Goal: Information Seeking & Learning: Check status

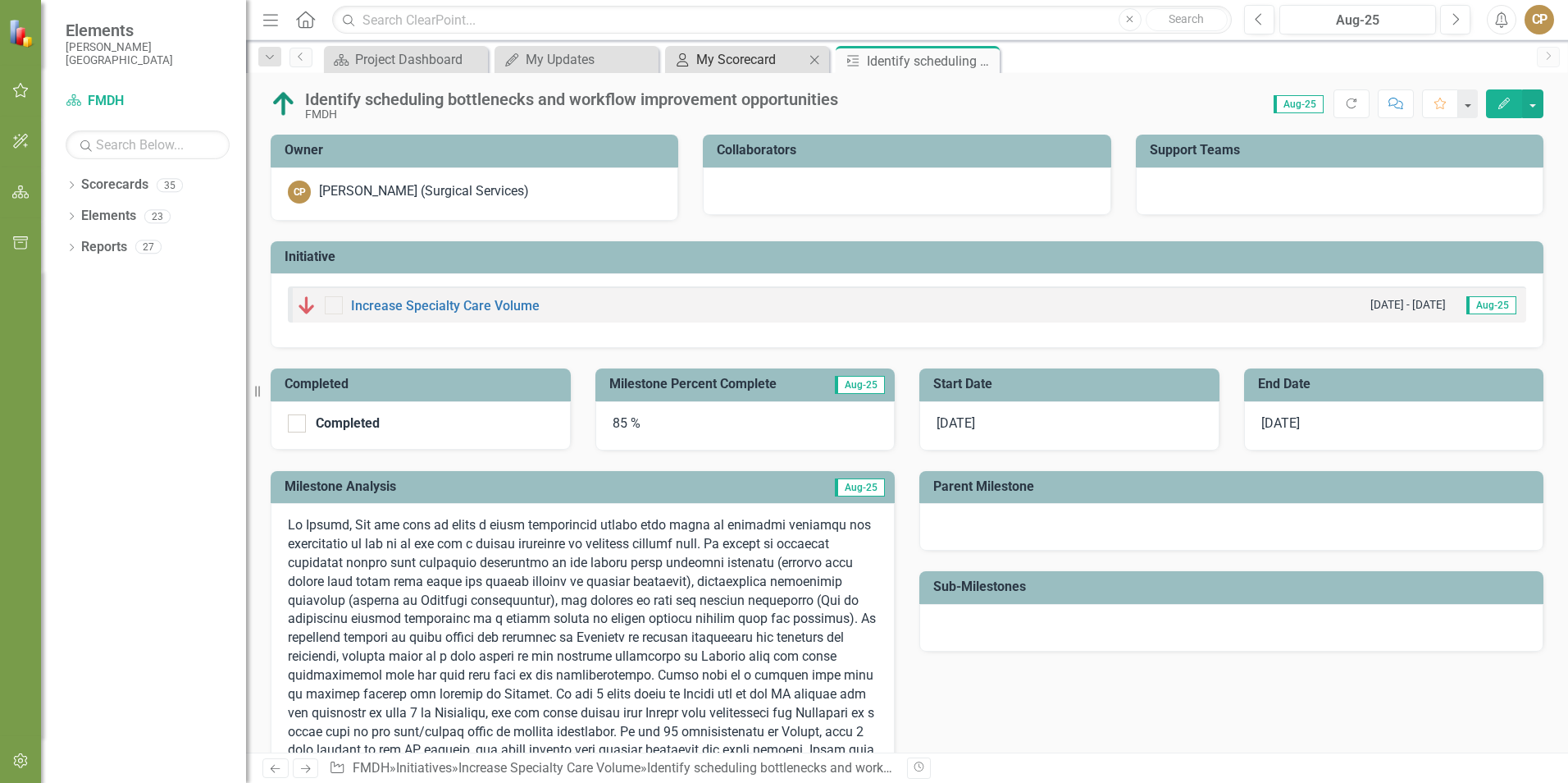
click at [778, 55] on div "My Scorecard" at bounding box center [750, 59] width 109 height 20
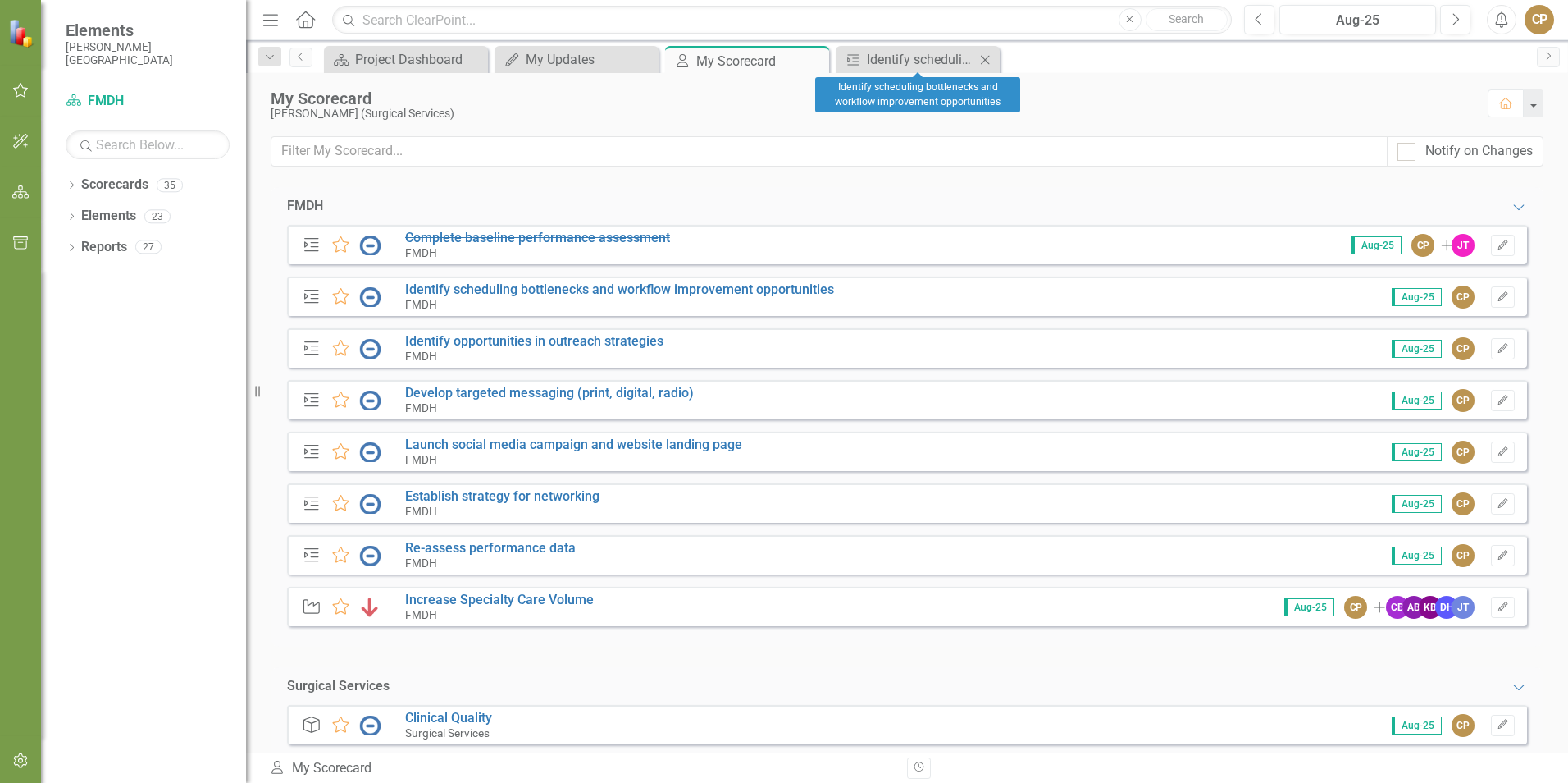
click at [986, 60] on icon at bounding box center [986, 59] width 9 height 9
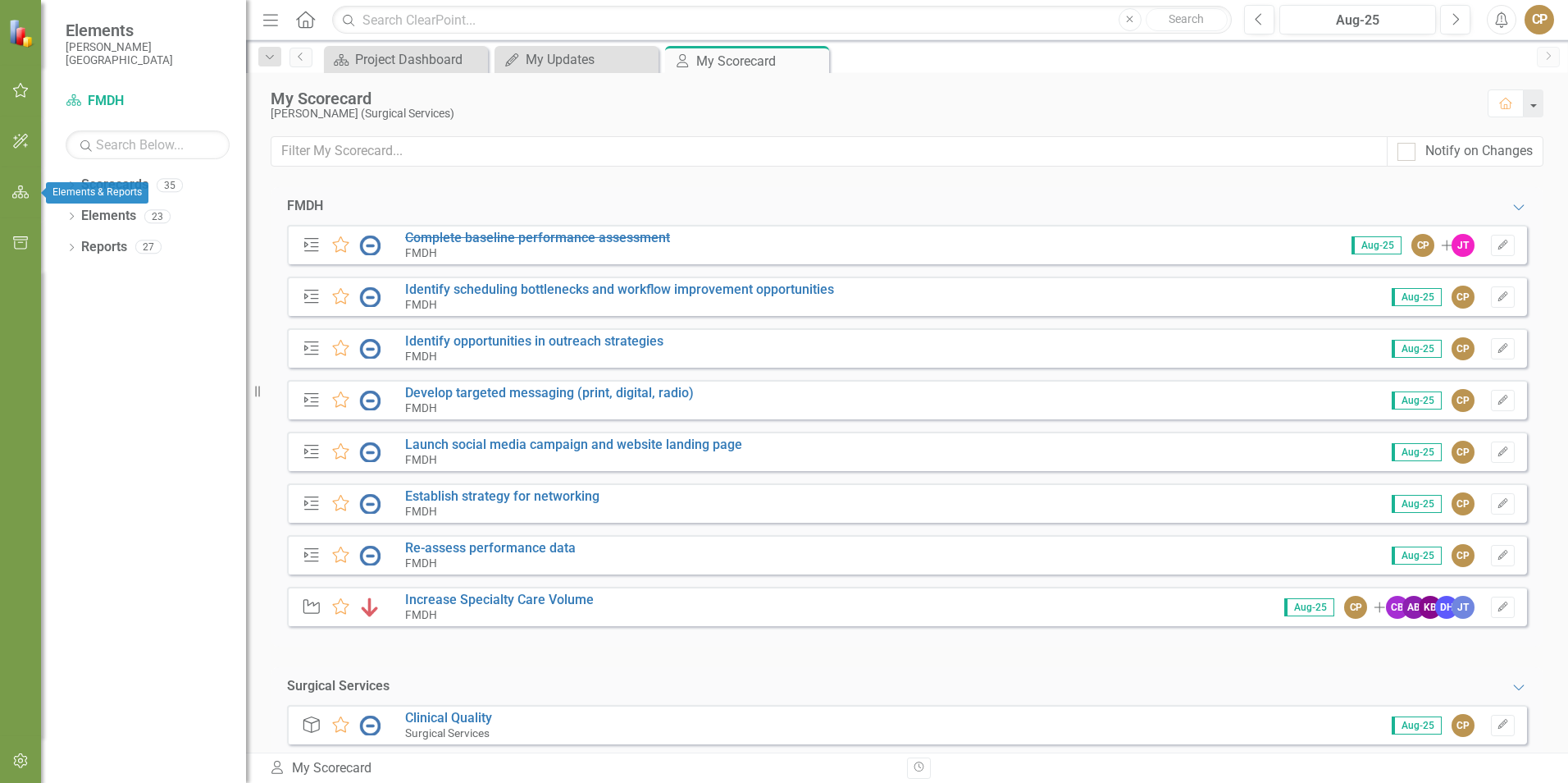
click at [31, 190] on button "button" at bounding box center [21, 192] width 37 height 34
click at [14, 147] on icon "button" at bounding box center [20, 141] width 15 height 15
click at [15, 95] on icon "button" at bounding box center [21, 90] width 18 height 13
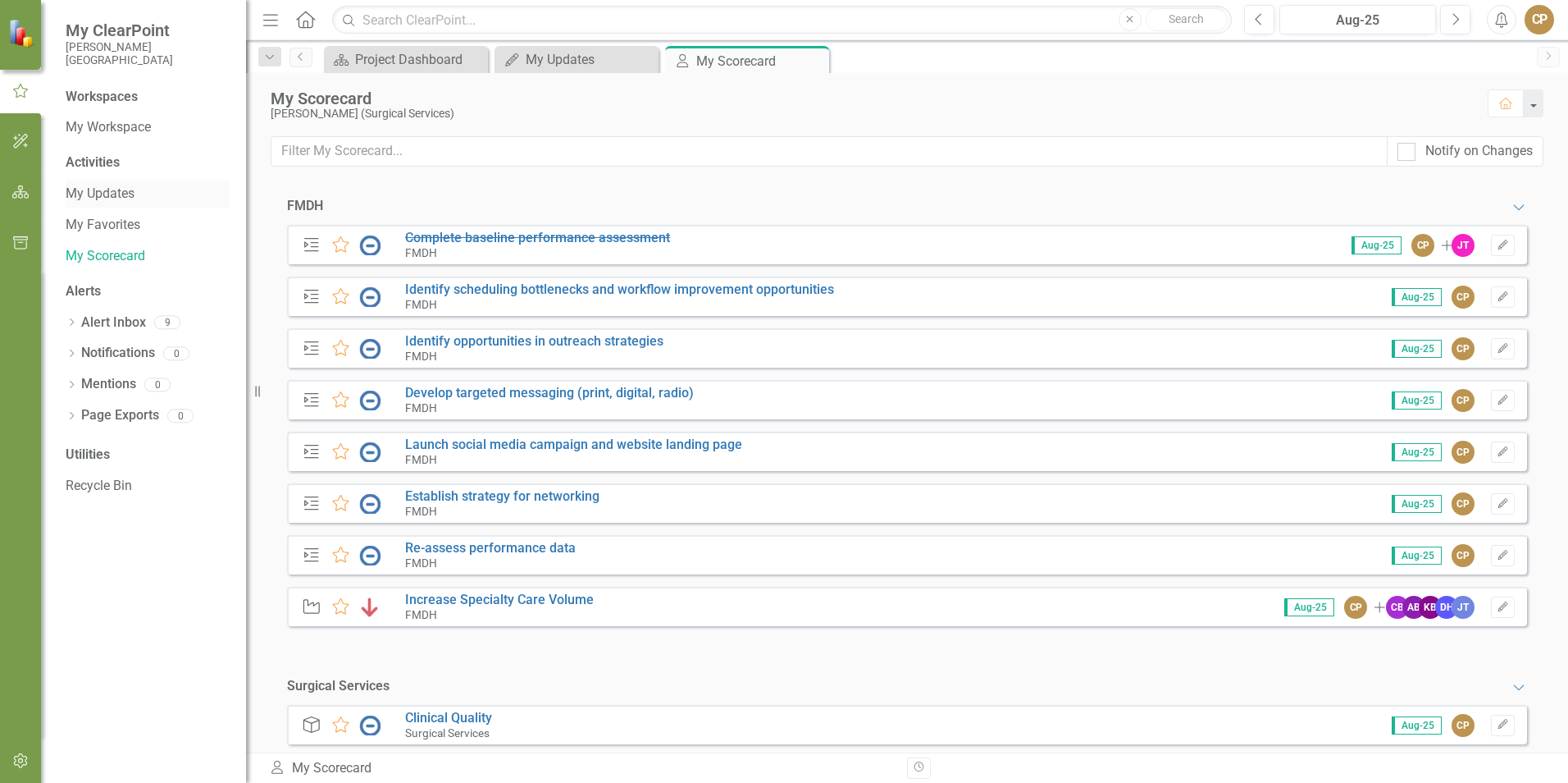
click at [114, 192] on link "My Updates" at bounding box center [147, 193] width 164 height 19
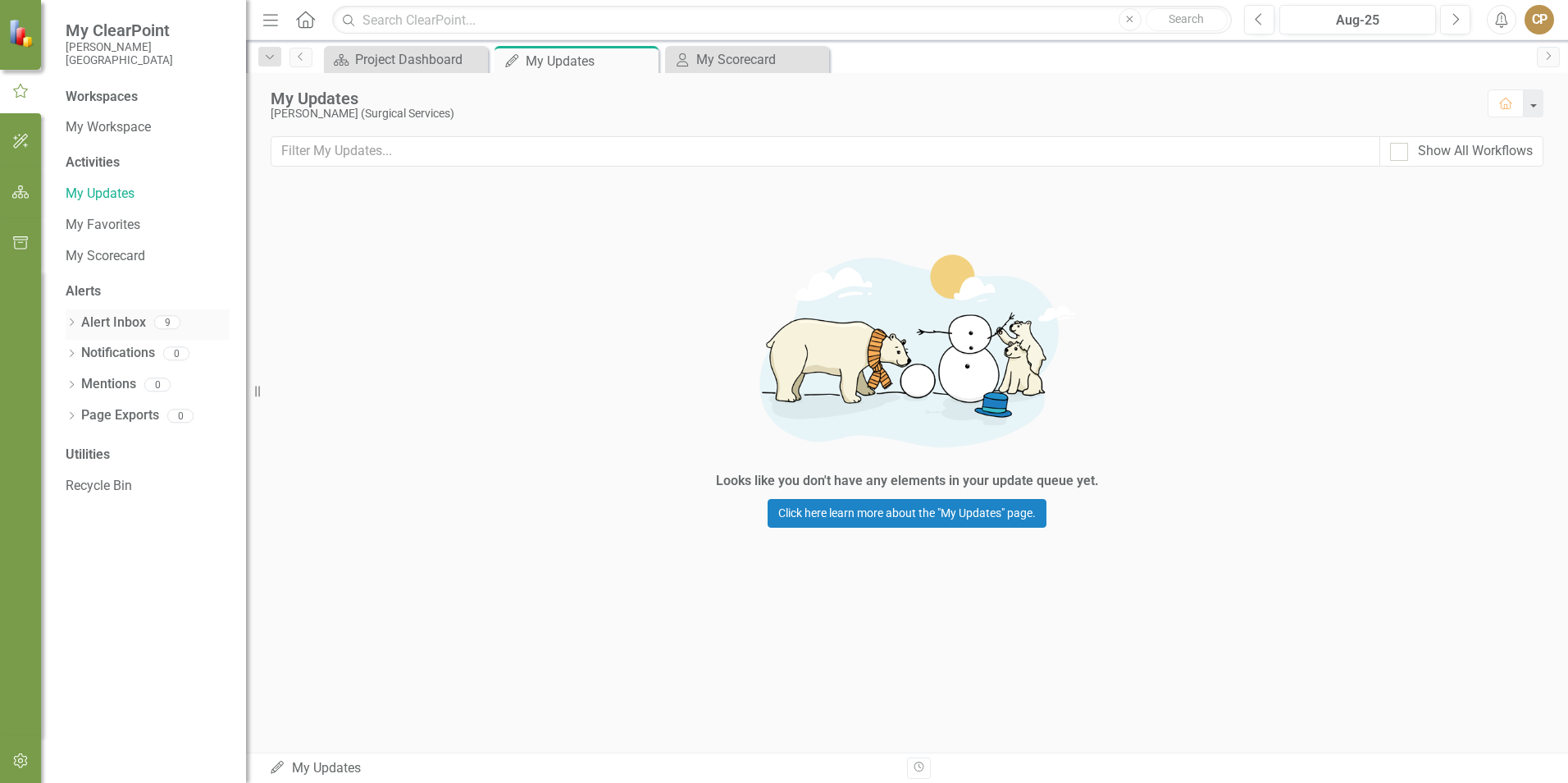
click at [116, 333] on div "Alert Inbox" at bounding box center [113, 322] width 64 height 27
click at [63, 320] on div "Workspaces My Workspace Activities My Updates My Favorites My Scorecard Alerts …" at bounding box center [143, 434] width 205 height 695
click at [70, 320] on icon "Dropdown" at bounding box center [71, 324] width 11 height 9
click at [140, 350] on div "Notification Aug-25 AOP Updates Reminder" at bounding box center [152, 350] width 156 height 30
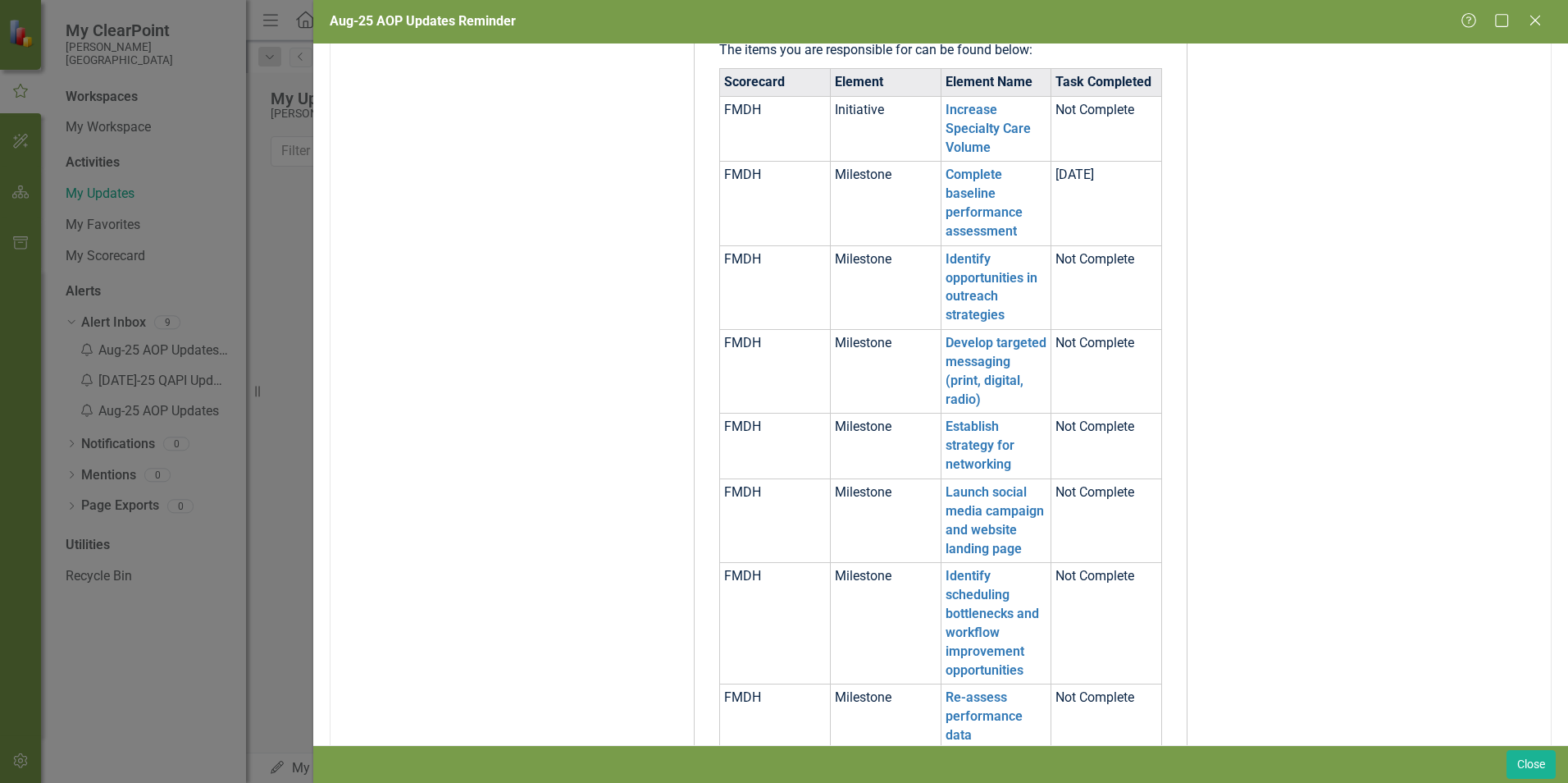
scroll to position [493, 0]
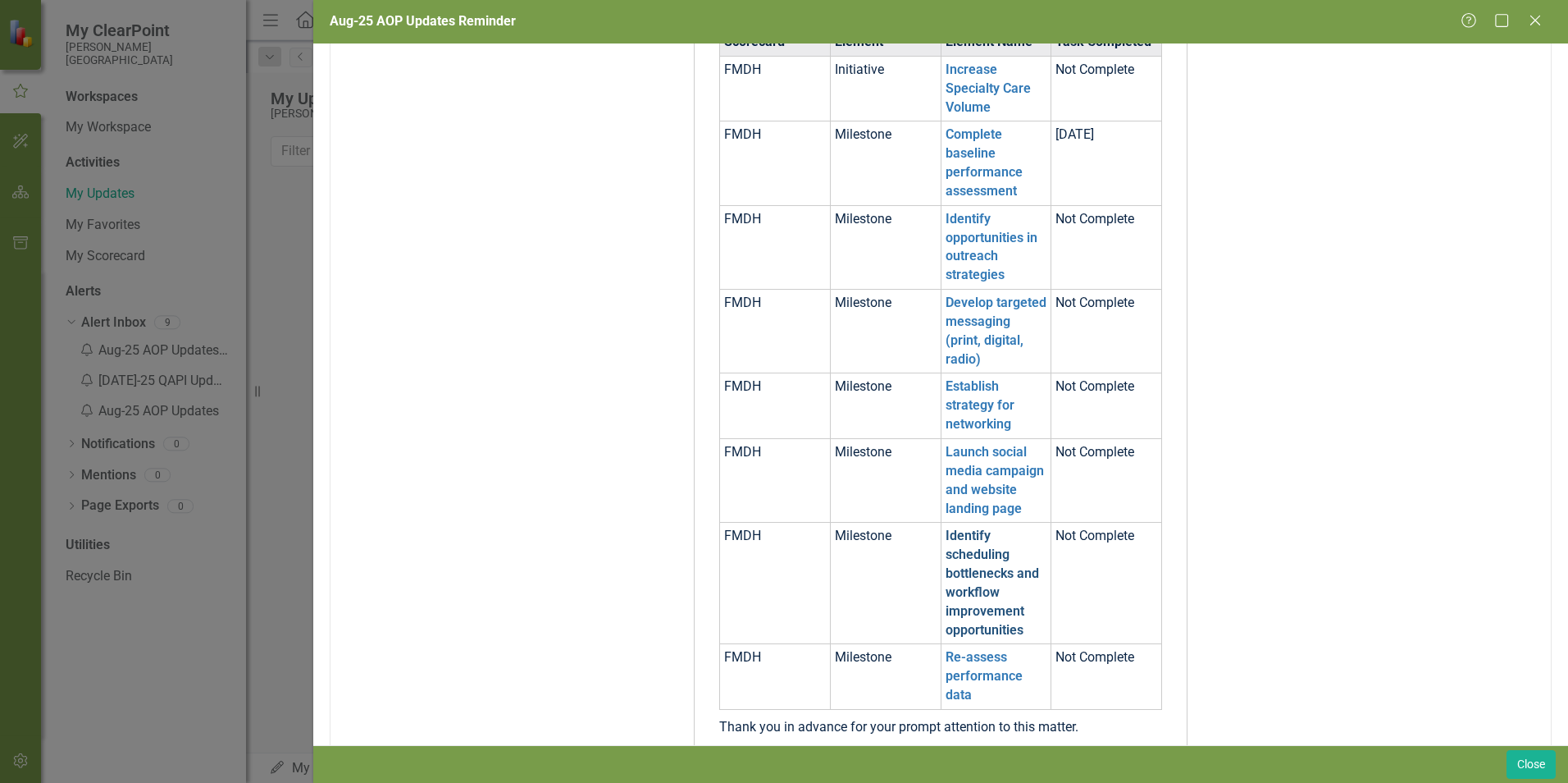
click at [985, 599] on link "Identify scheduling bottlenecks and workflow improvement opportunities" at bounding box center [993, 583] width 94 height 109
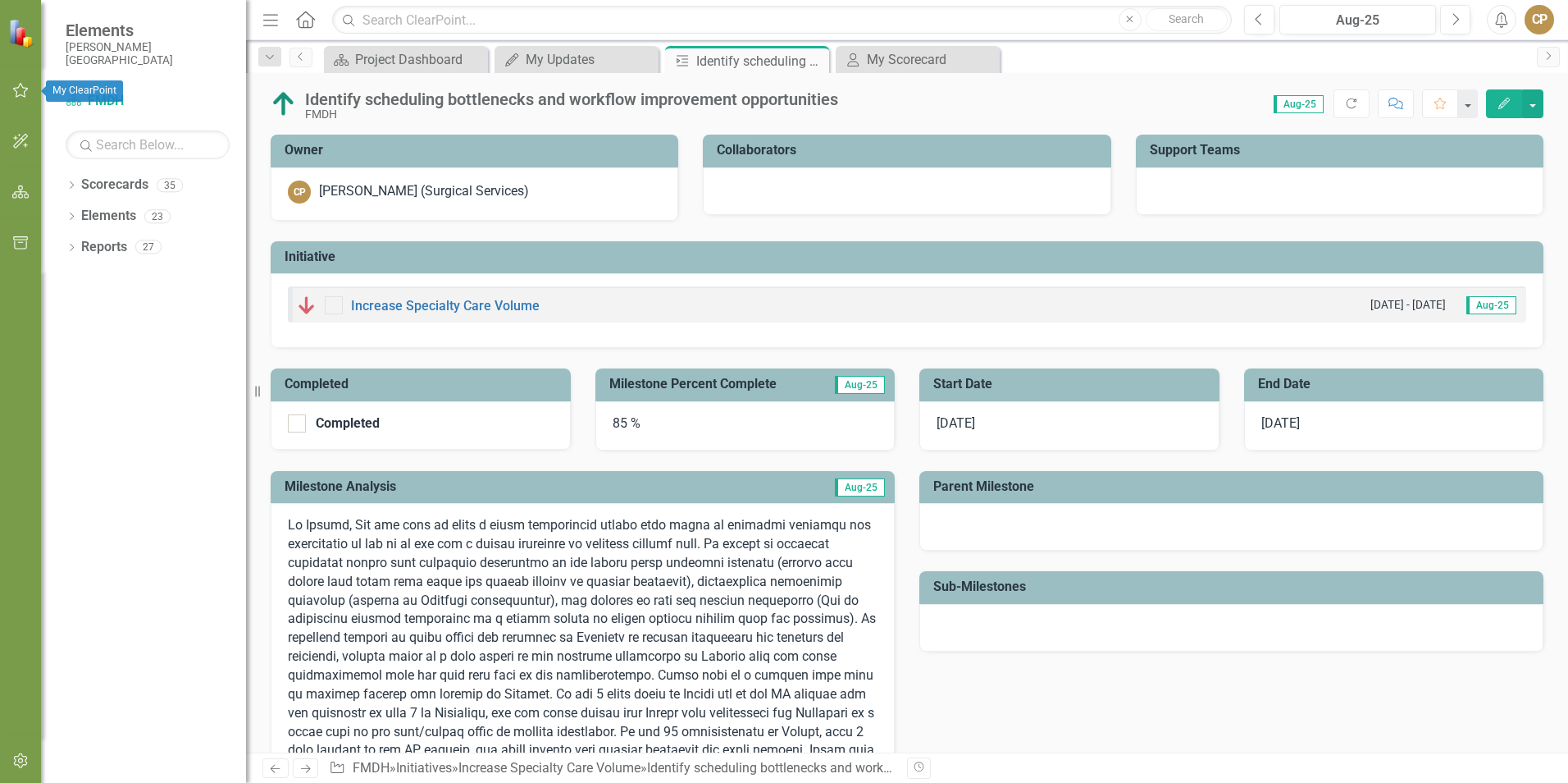
click at [26, 93] on icon "button" at bounding box center [21, 90] width 18 height 13
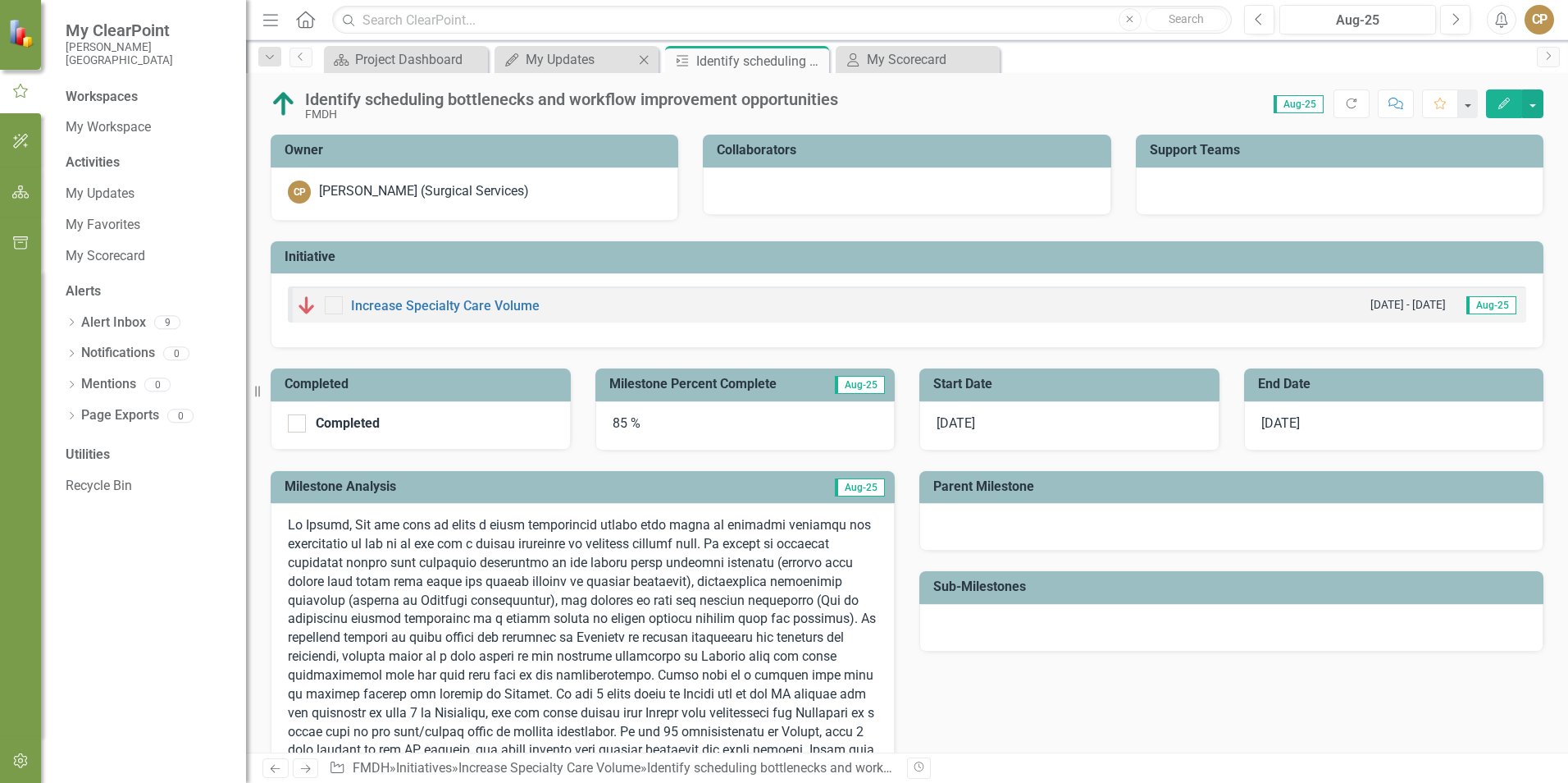
click at [557, 70] on div "My Updates My Updates Close" at bounding box center [577, 59] width 164 height 27
click at [554, 58] on div "My Updates" at bounding box center [580, 59] width 109 height 20
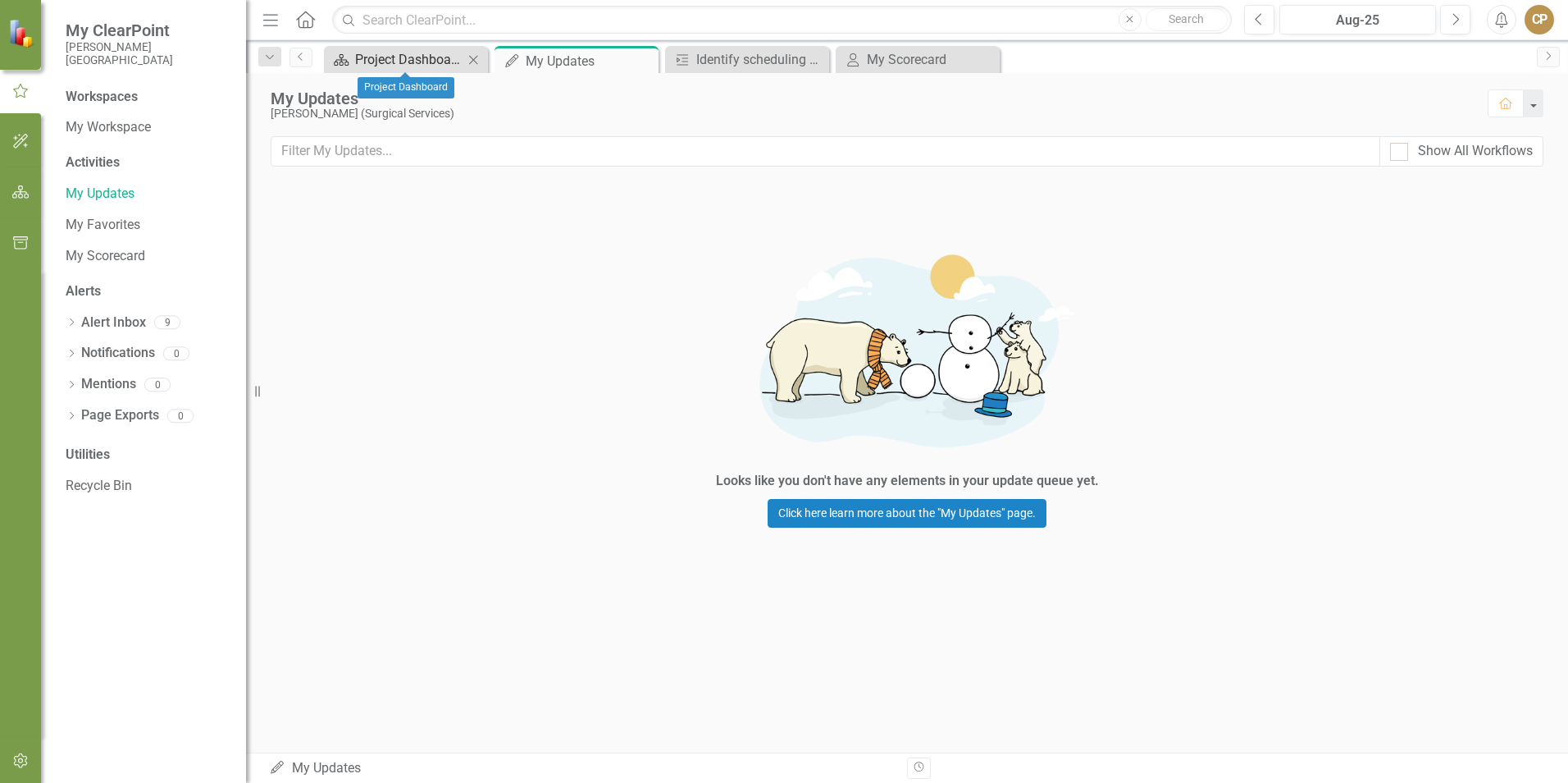
click at [398, 67] on div "Project Dashboard" at bounding box center [409, 59] width 109 height 20
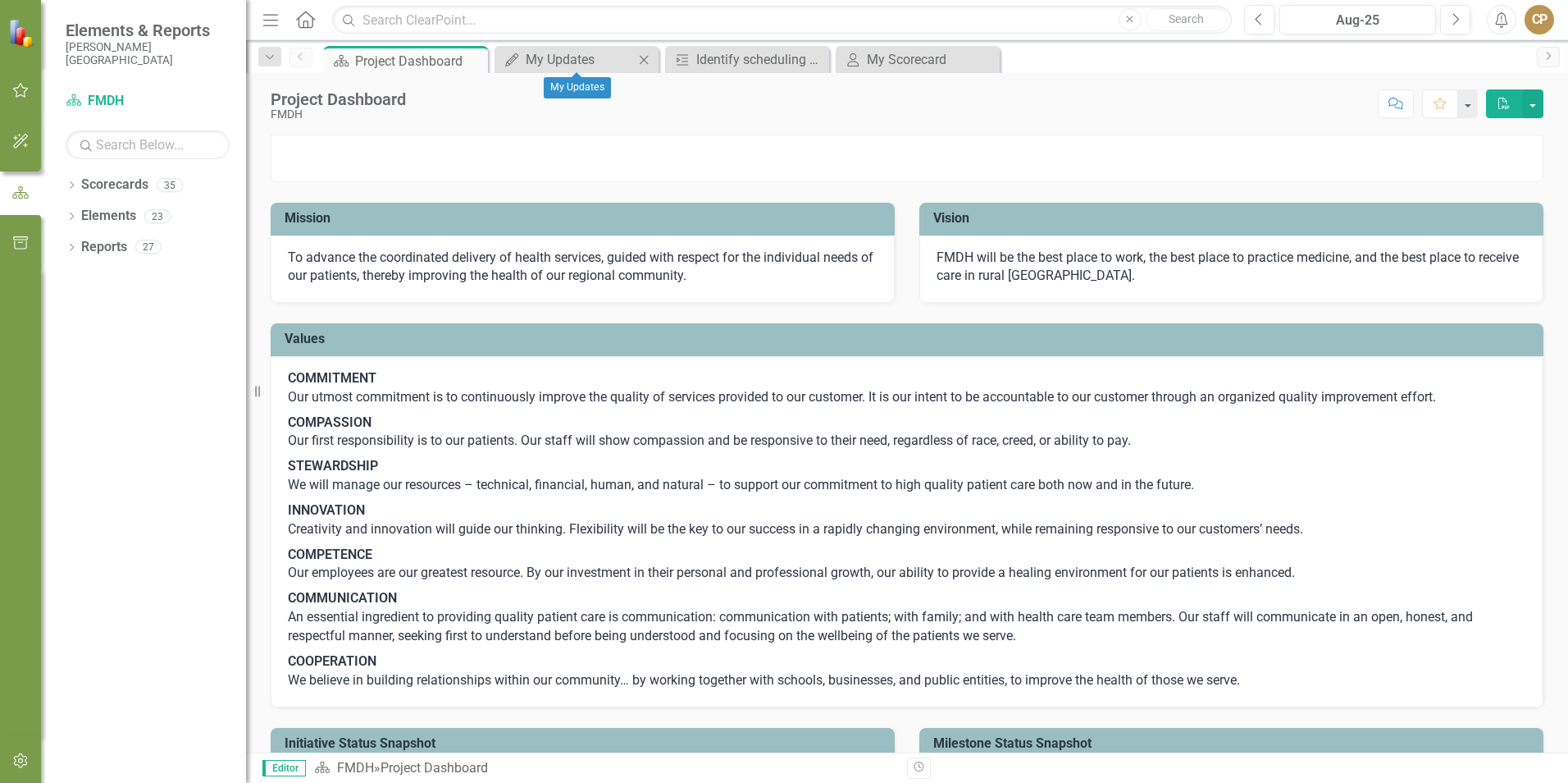
click at [651, 60] on icon "Close" at bounding box center [643, 59] width 17 height 13
click at [522, 59] on link "Milestone Identify scheduling bottlenecks and workflow improvement opportunities" at bounding box center [566, 59] width 135 height 20
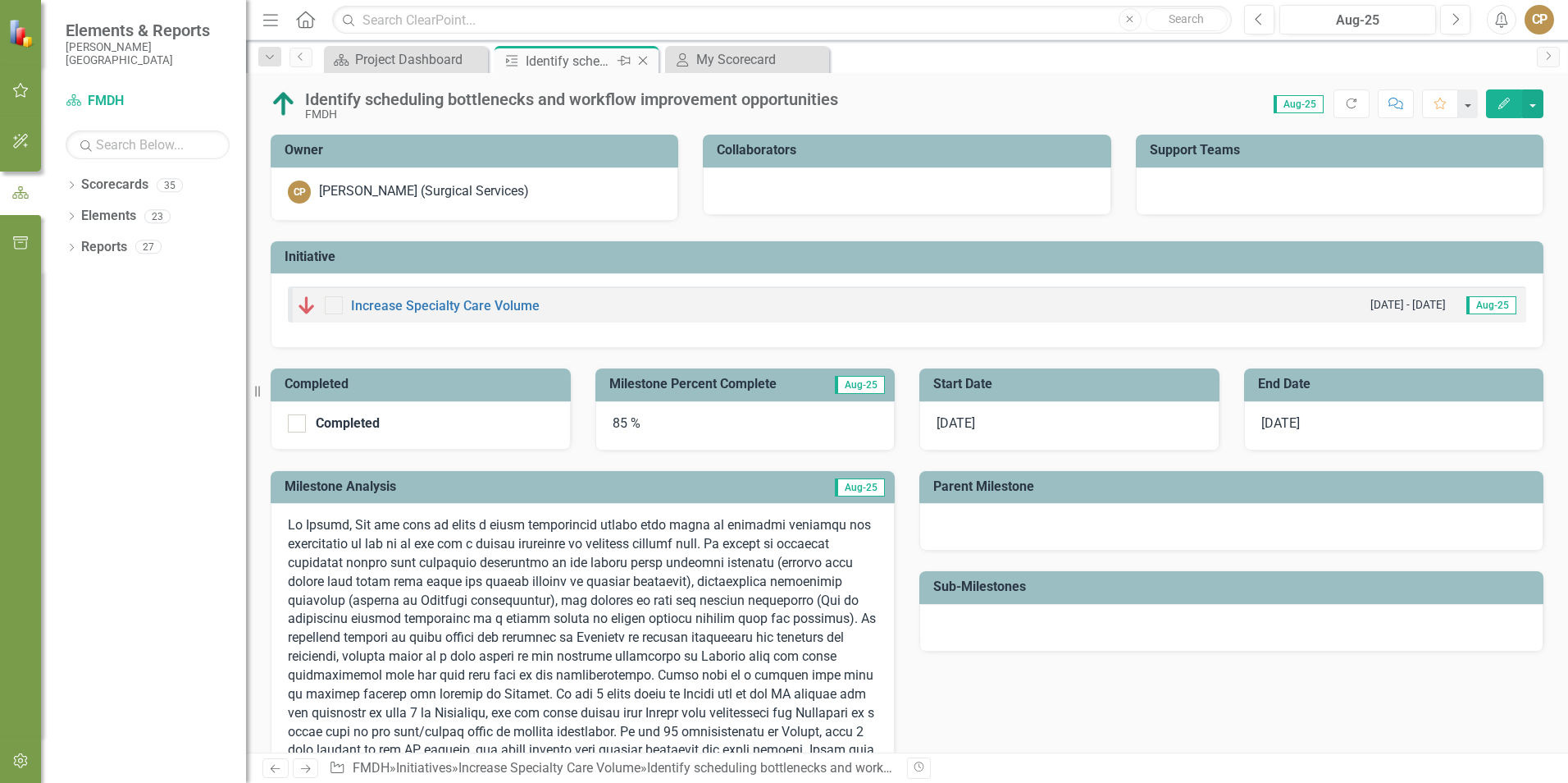
click at [643, 60] on icon "Close" at bounding box center [643, 60] width 17 height 13
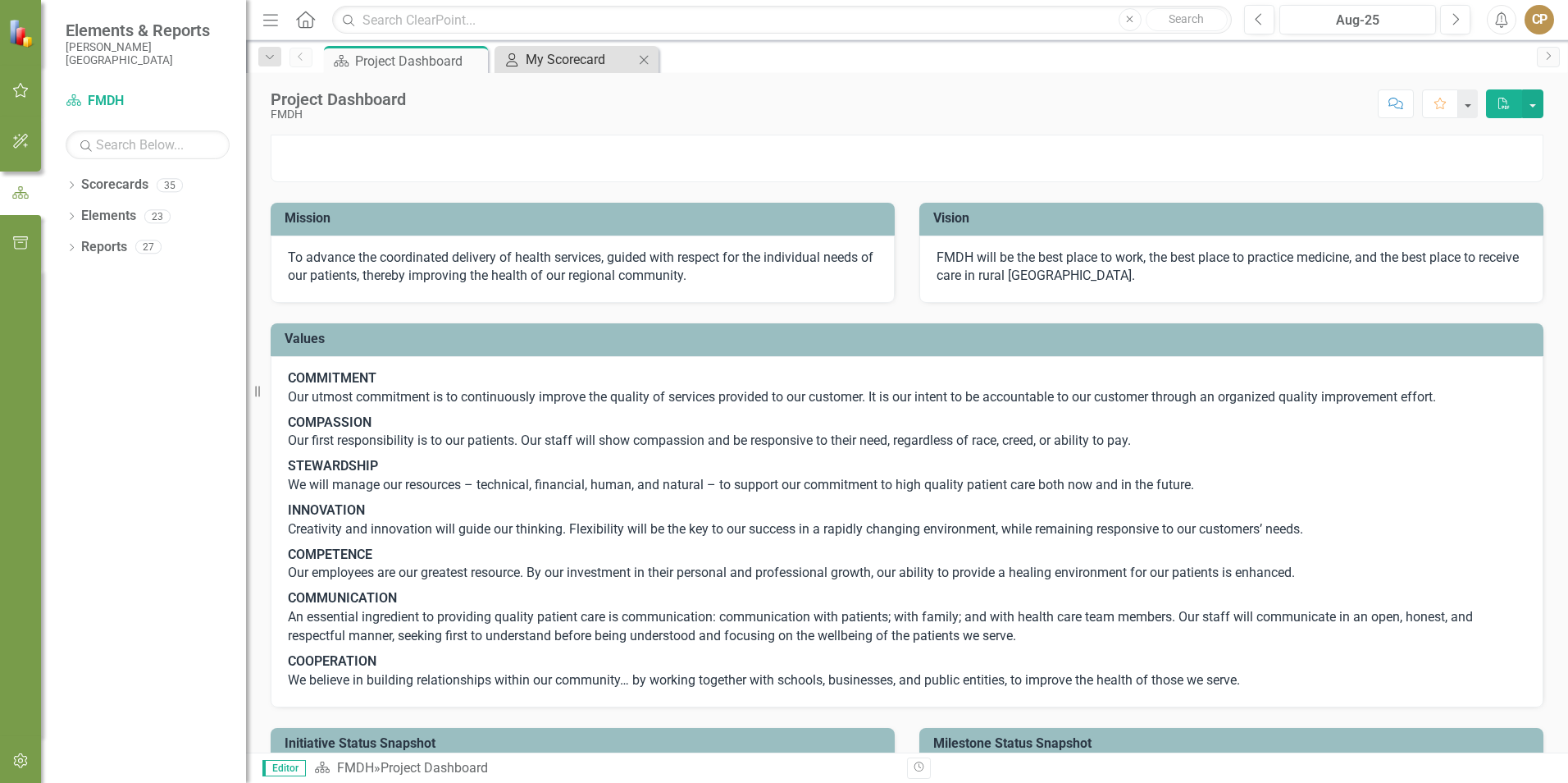
click at [551, 64] on div "My Scorecard" at bounding box center [580, 59] width 109 height 20
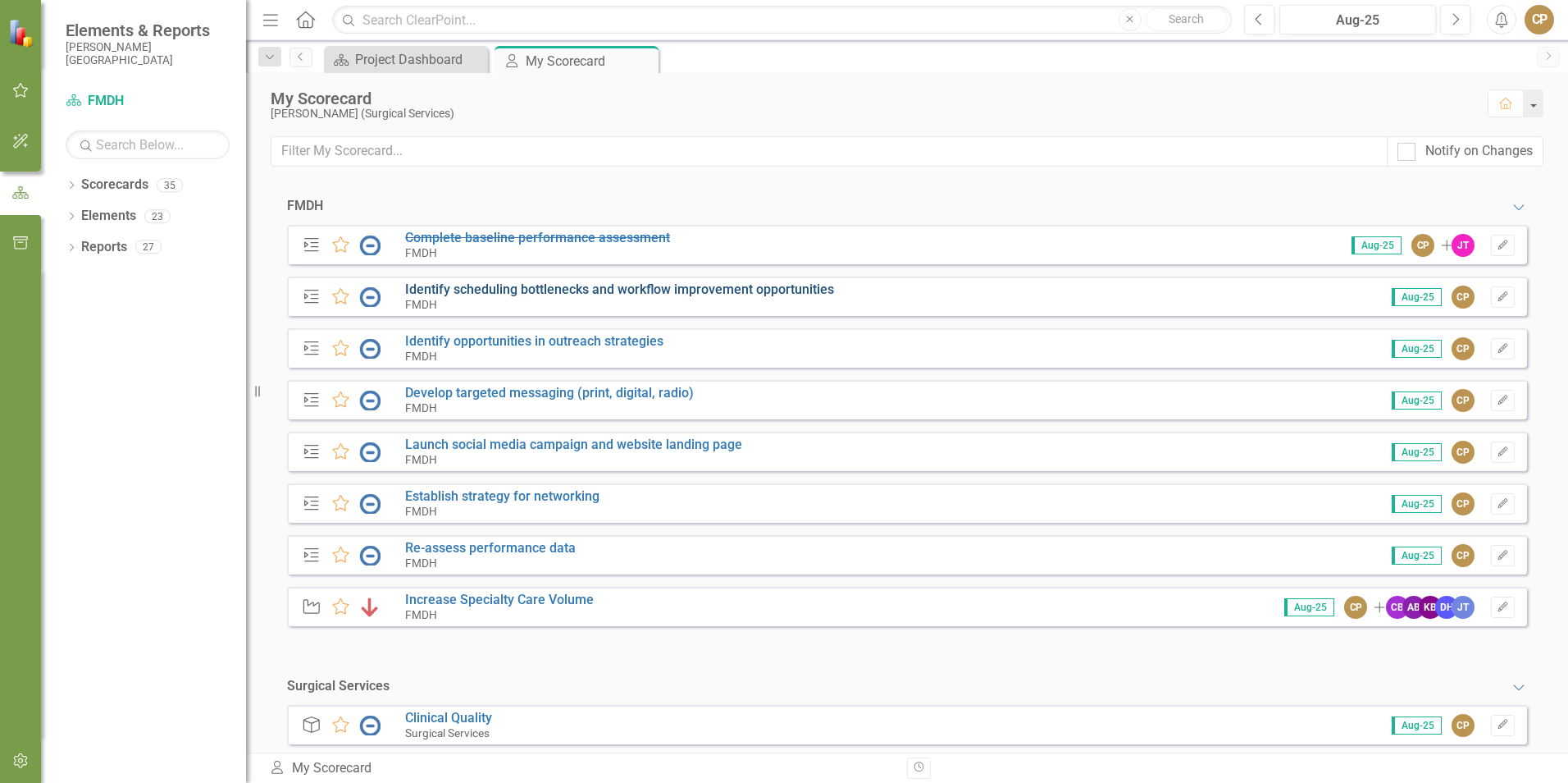
click at [491, 288] on link "Identify scheduling bottlenecks and workflow improvement opportunities" at bounding box center [619, 290] width 429 height 16
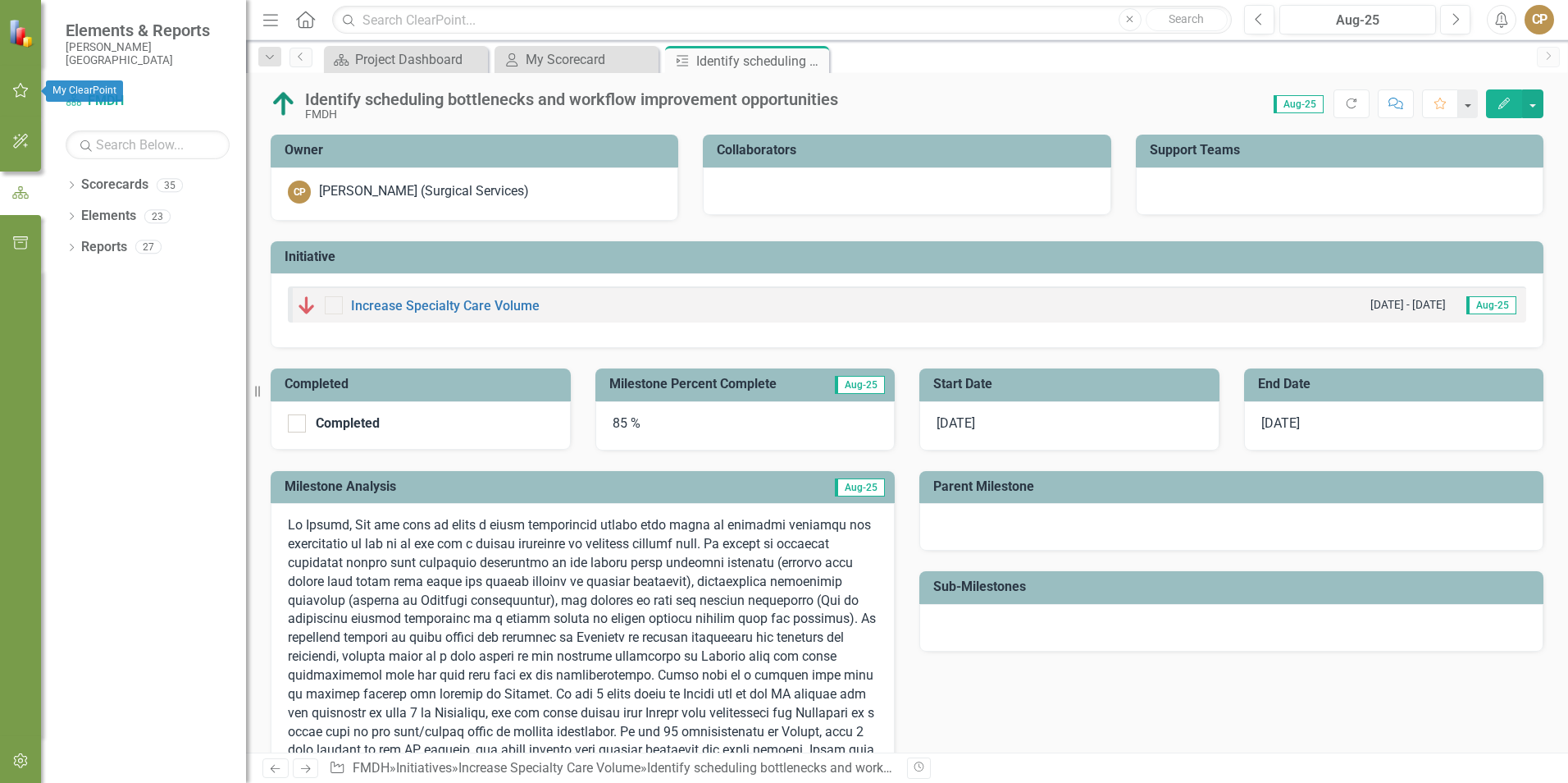
click at [8, 80] on button "button" at bounding box center [21, 91] width 37 height 34
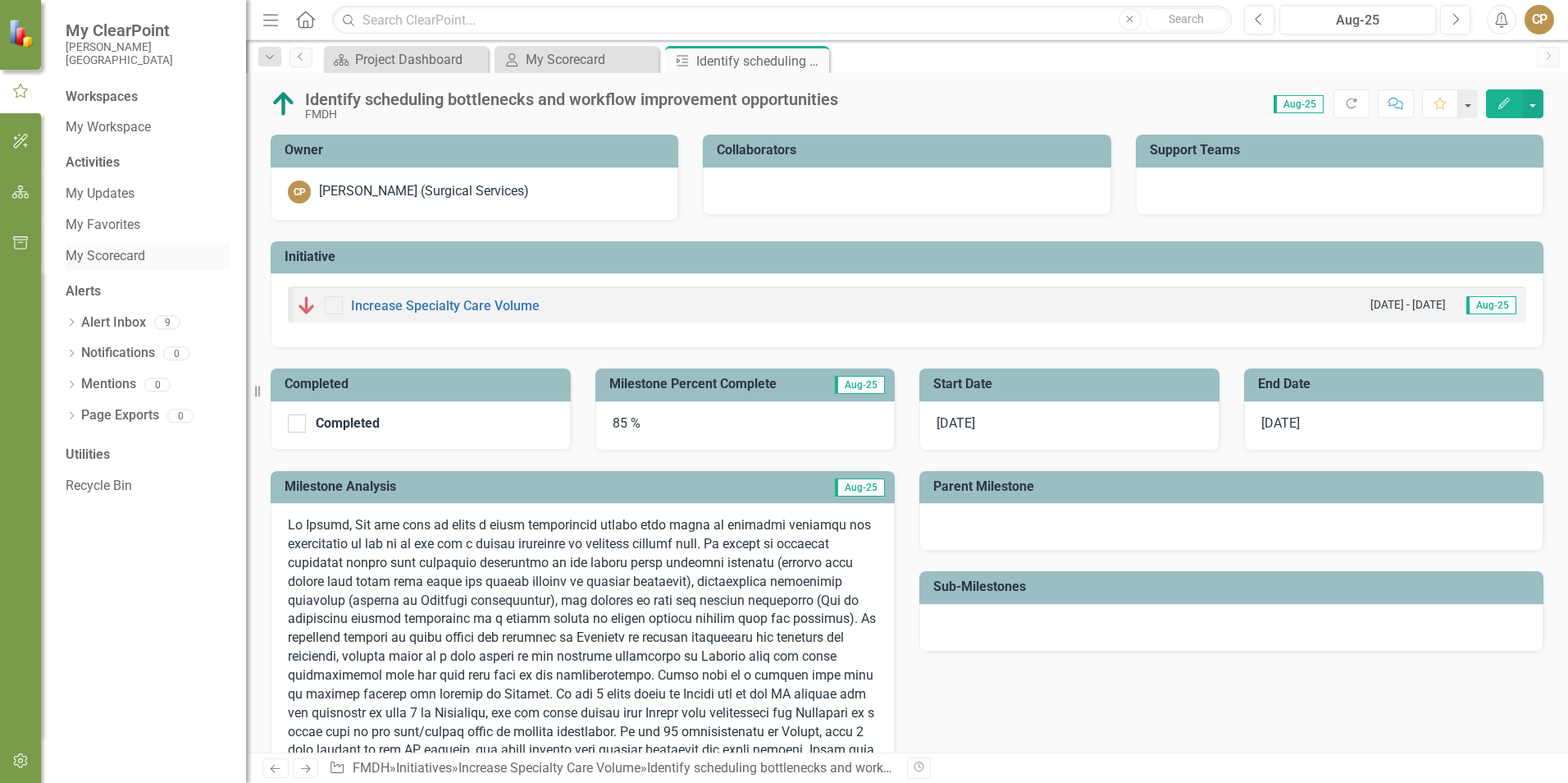
click at [123, 254] on link "My Scorecard" at bounding box center [147, 256] width 164 height 19
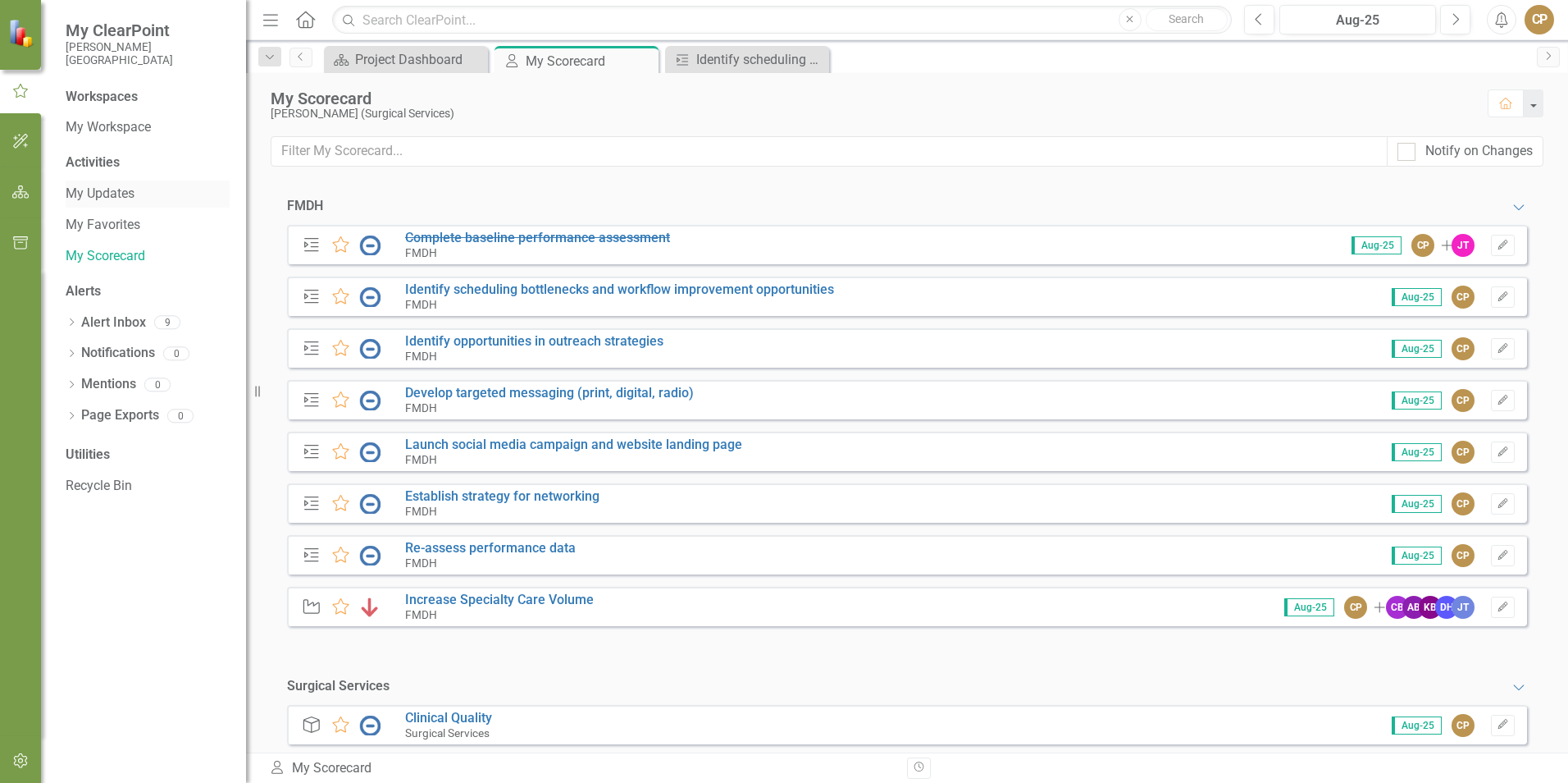
click at [103, 190] on link "My Updates" at bounding box center [147, 193] width 164 height 19
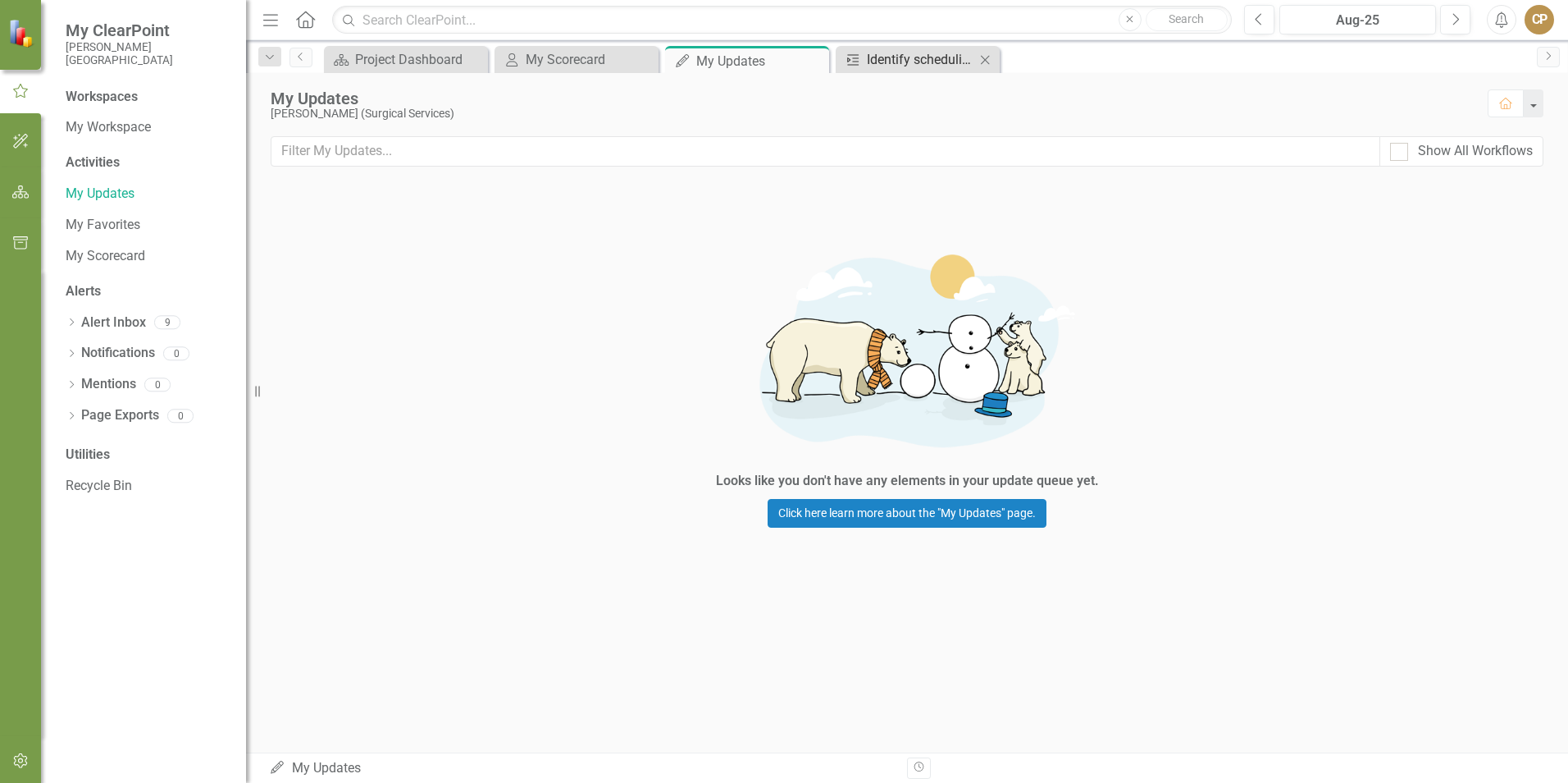
click at [941, 64] on div "Identify scheduling bottlenecks and workflow improvement opportunities" at bounding box center [921, 59] width 109 height 20
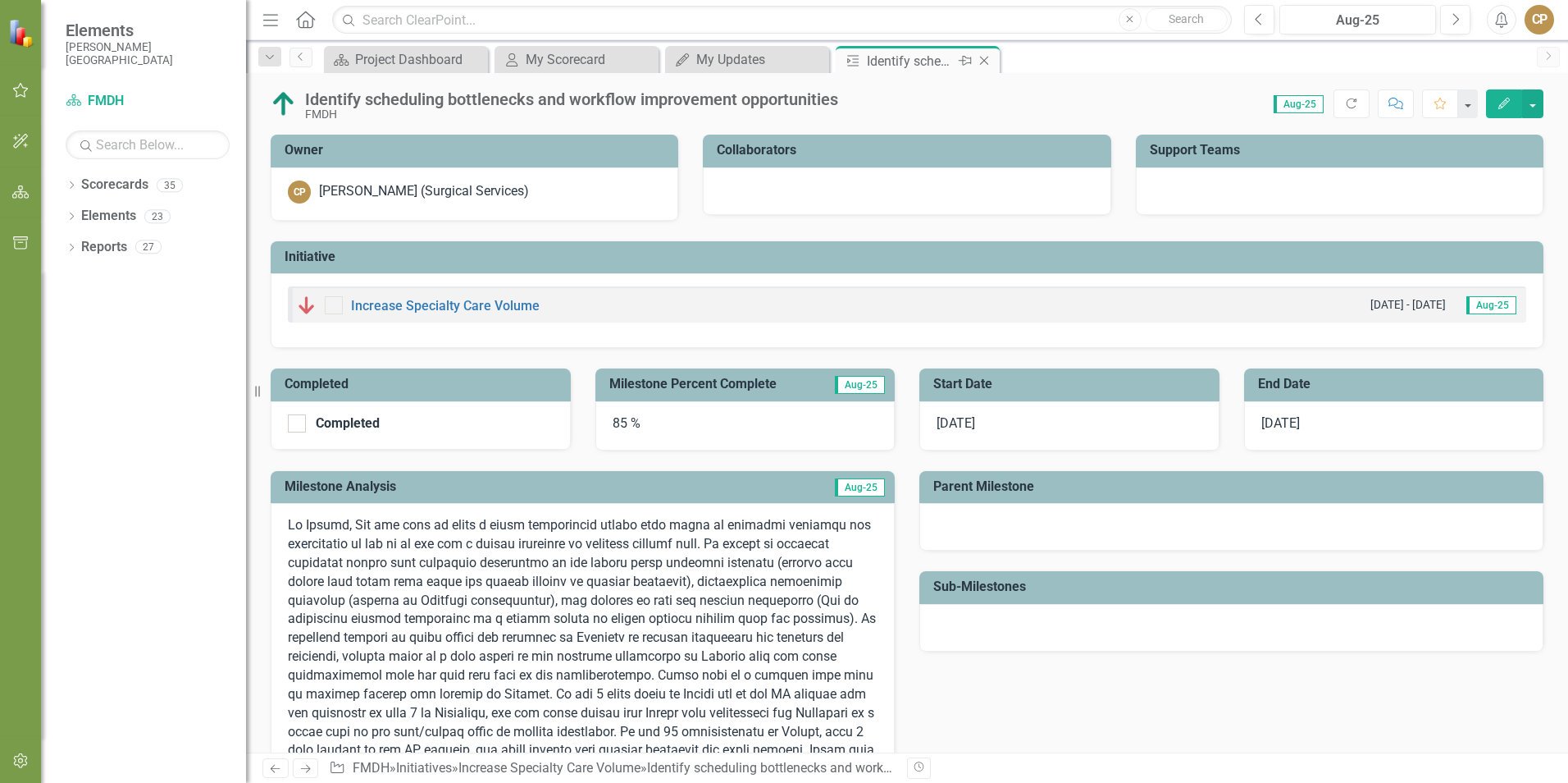
click at [988, 58] on icon "Close" at bounding box center [984, 60] width 17 height 13
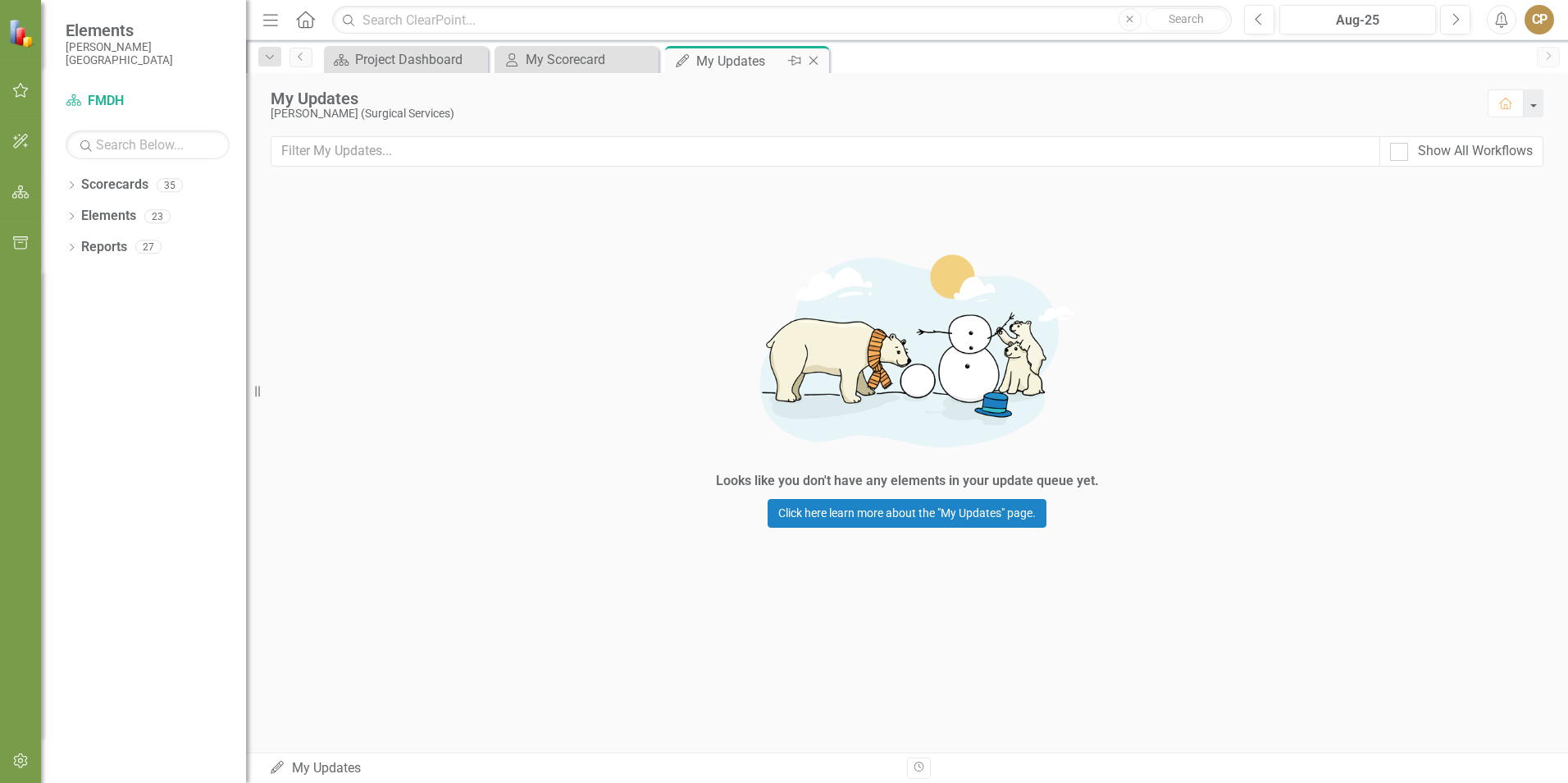
click at [815, 63] on icon at bounding box center [814, 61] width 9 height 9
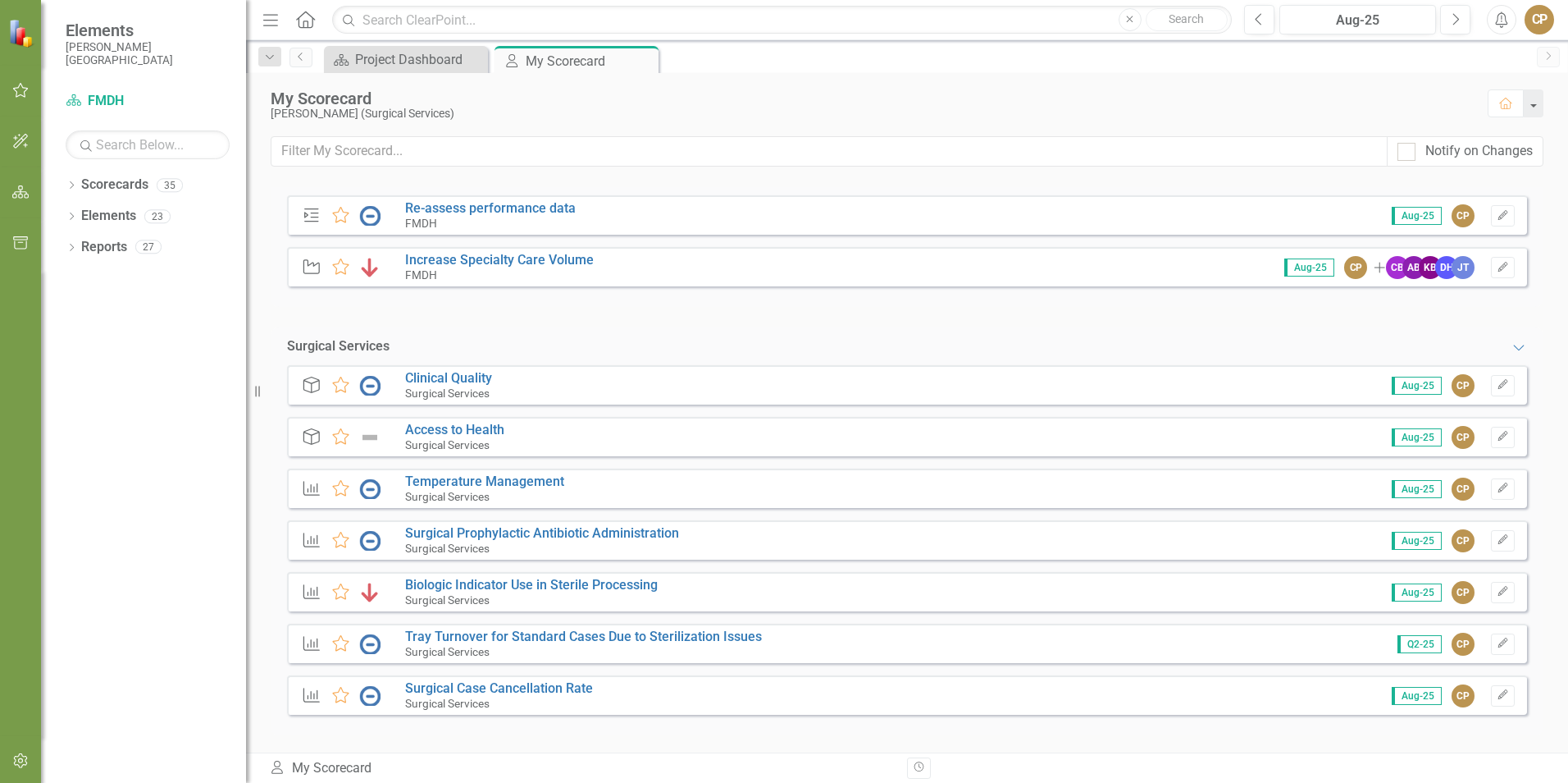
scroll to position [343, 0]
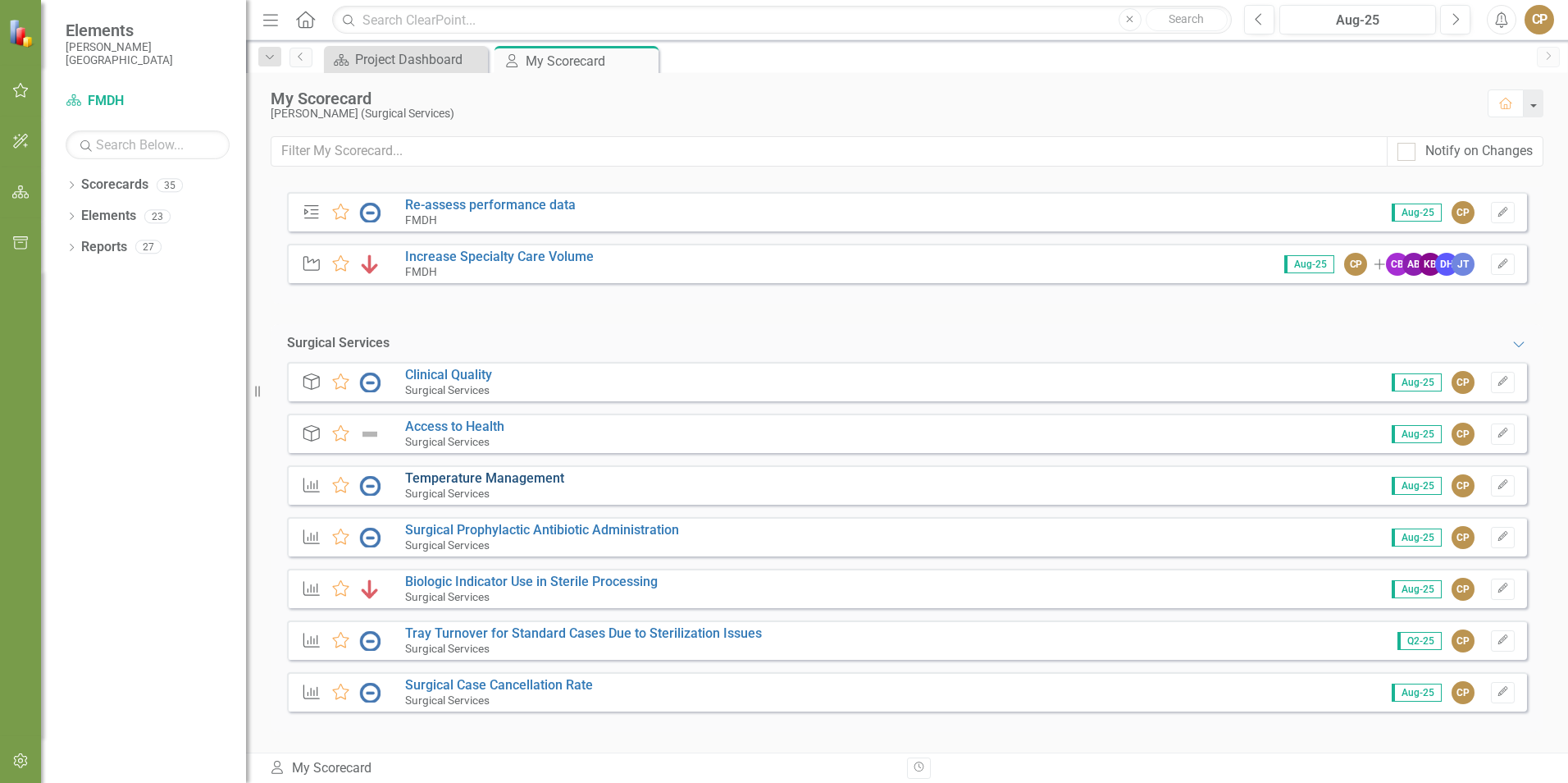
click at [506, 475] on link "Temperature Management" at bounding box center [484, 478] width 159 height 16
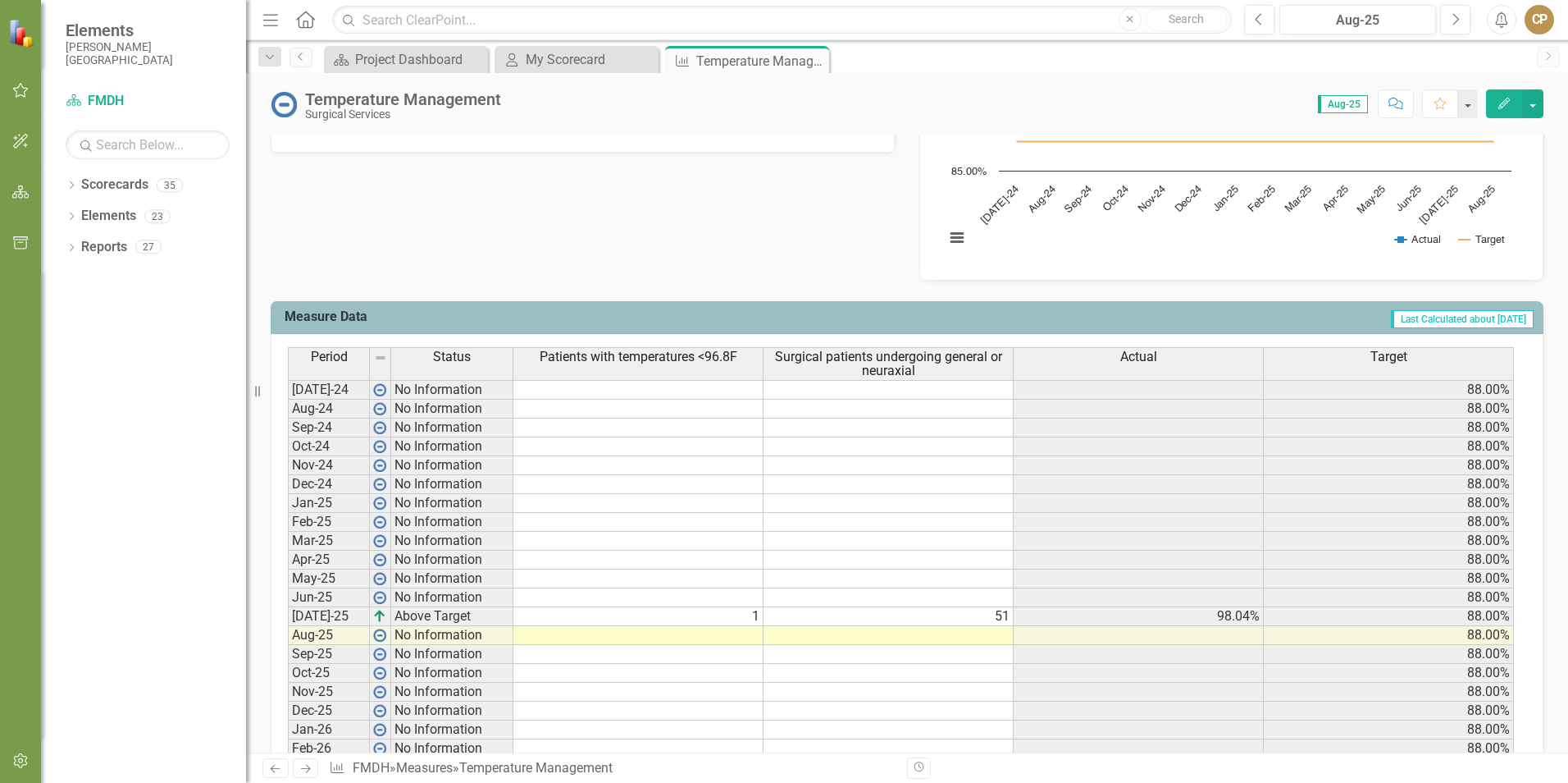
scroll to position [575, 0]
